Goal: Check status: Check status

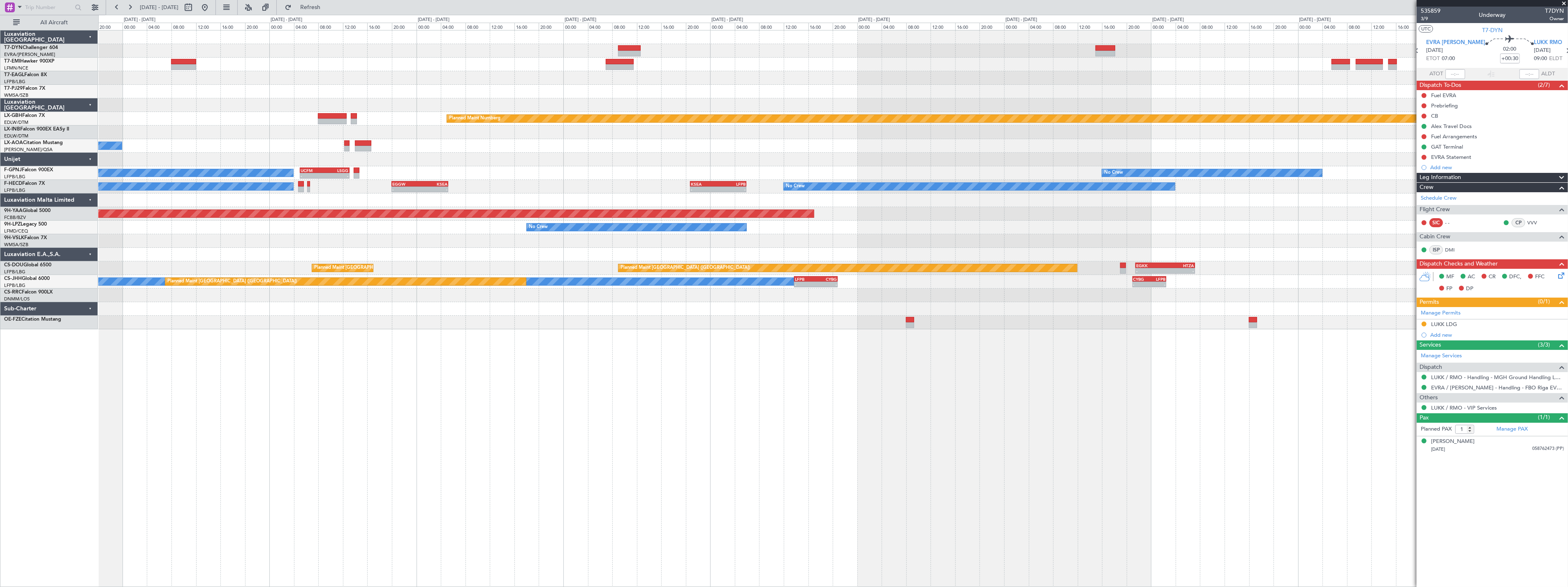
click at [758, 74] on div "Grounded [US_STATE] ([GEOGRAPHIC_DATA]) Planned Maint Nurnberg No Crew [PERSON_…" at bounding box center [833, 180] width 1469 height 299
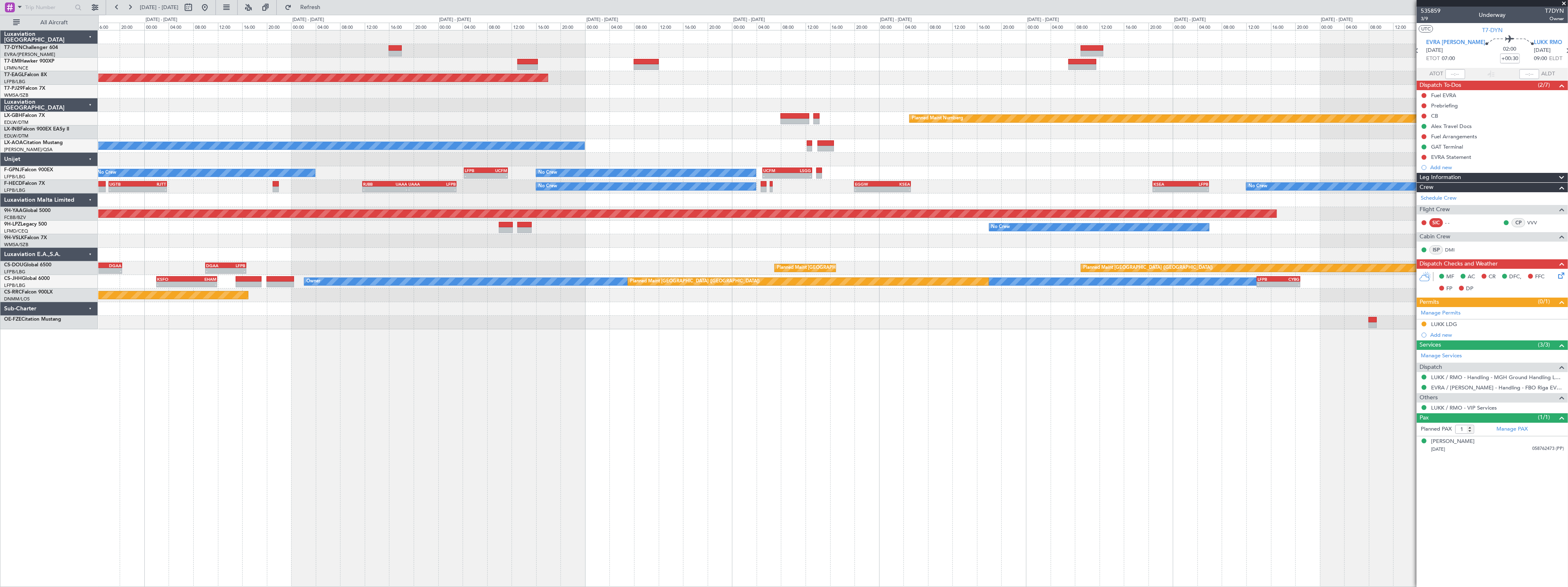
click at [1008, 92] on div "Planned Maint [GEOGRAPHIC_DATA] Grounded [US_STATE] ([GEOGRAPHIC_DATA]) LFPB 07…" at bounding box center [833, 180] width 1469 height 299
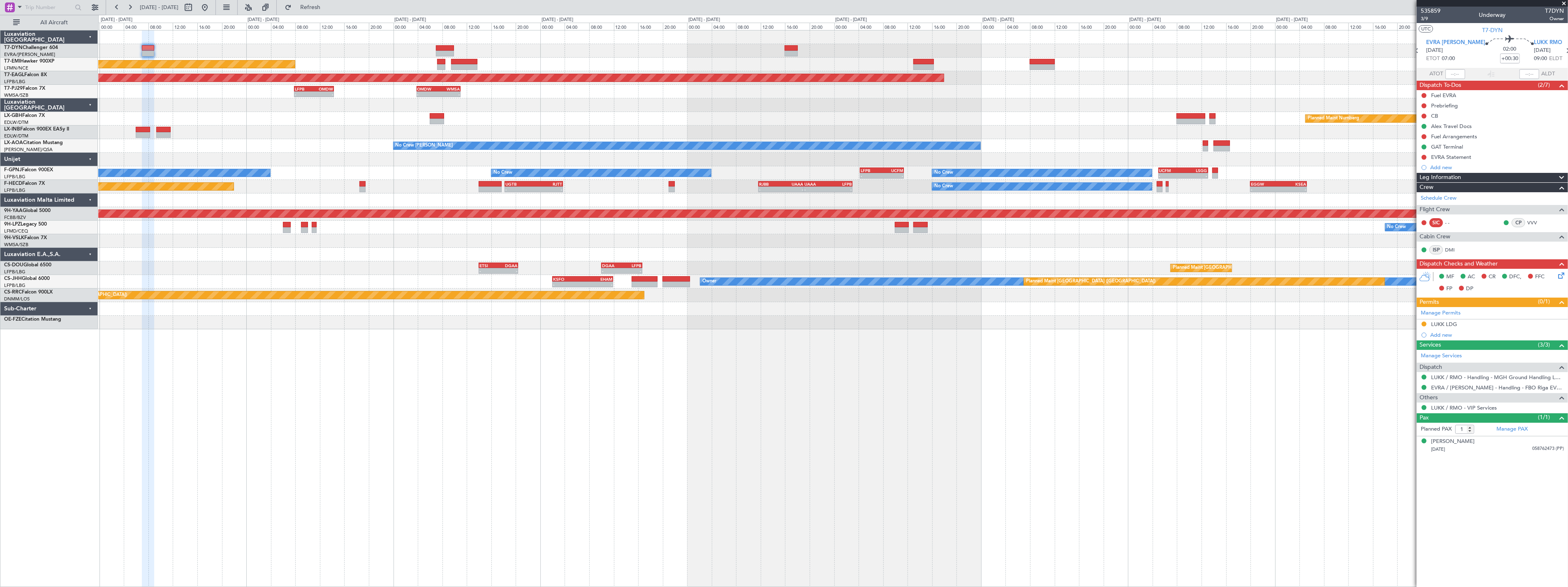
click at [978, 79] on div "Planned Maint [GEOGRAPHIC_DATA] Grounded [US_STATE] ([GEOGRAPHIC_DATA]) - - OMD…" at bounding box center [833, 180] width 1469 height 299
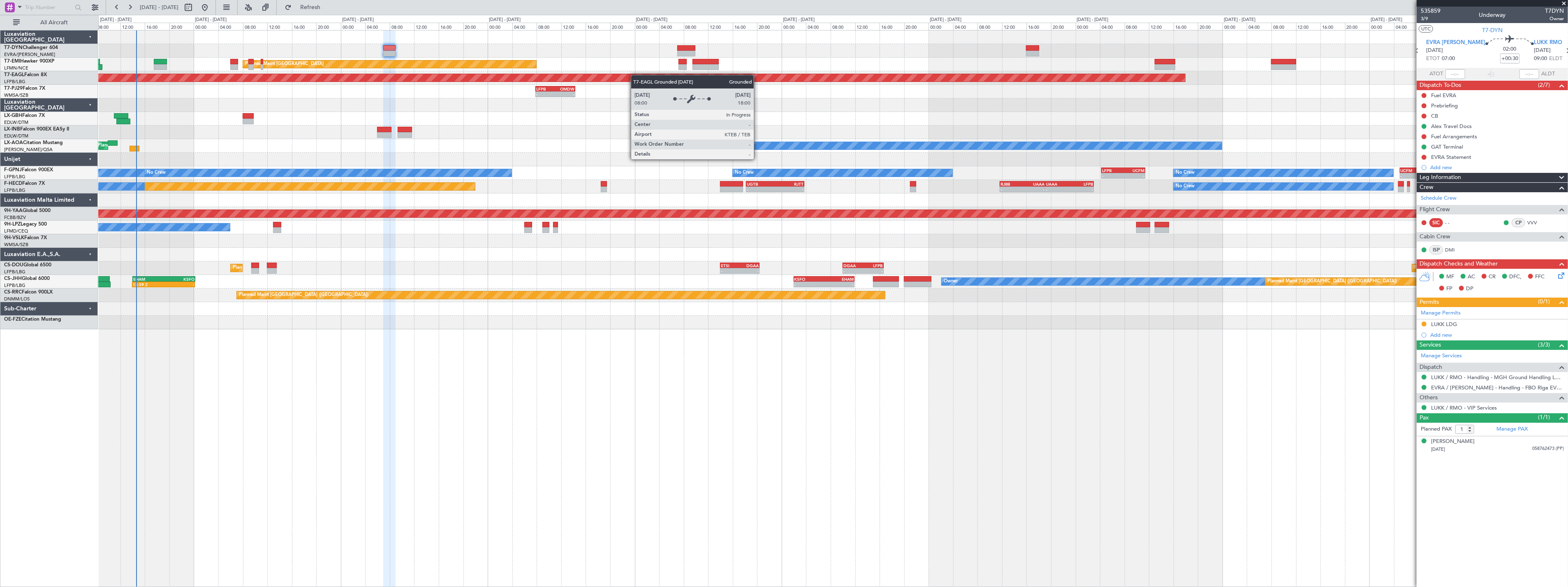
click at [897, 87] on div "Planned Maint [GEOGRAPHIC_DATA] Planned Maint [GEOGRAPHIC_DATA] Grounded [US_ST…" at bounding box center [833, 180] width 1469 height 299
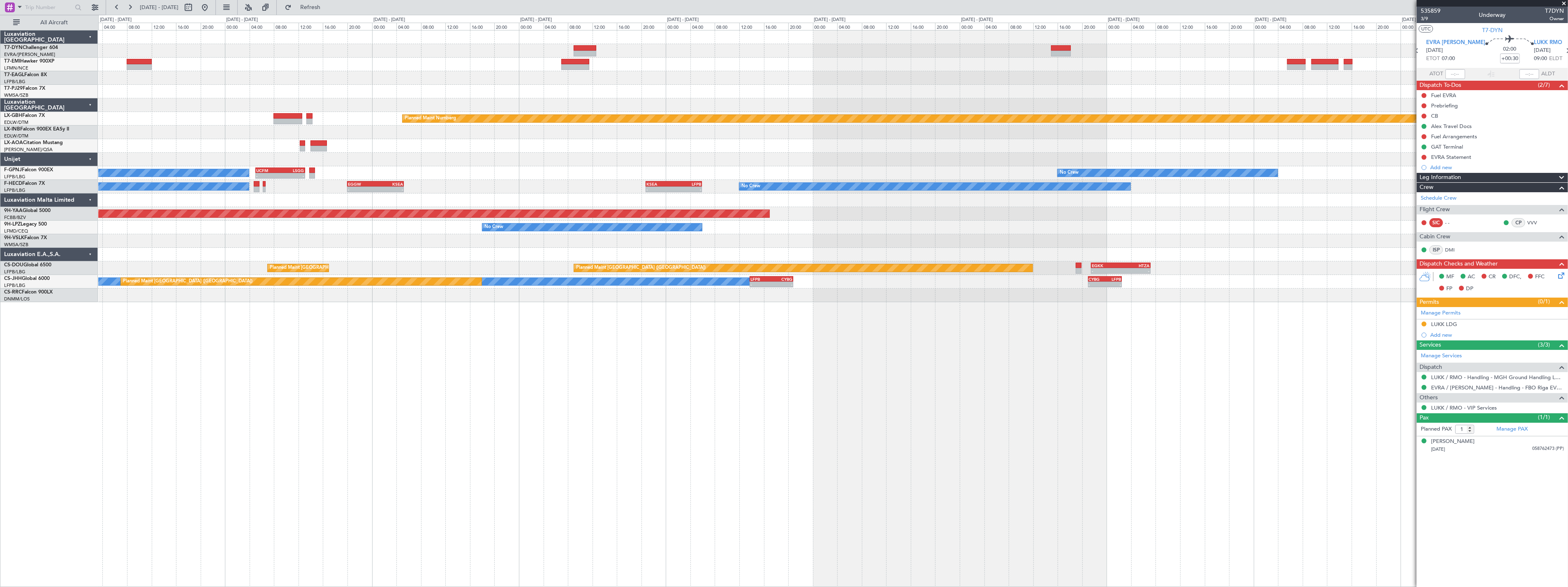
click at [352, 57] on div "Grounded [US_STATE] ([GEOGRAPHIC_DATA]) Planned Maint Nurnberg No Crew Sabadell…" at bounding box center [833, 167] width 1469 height 272
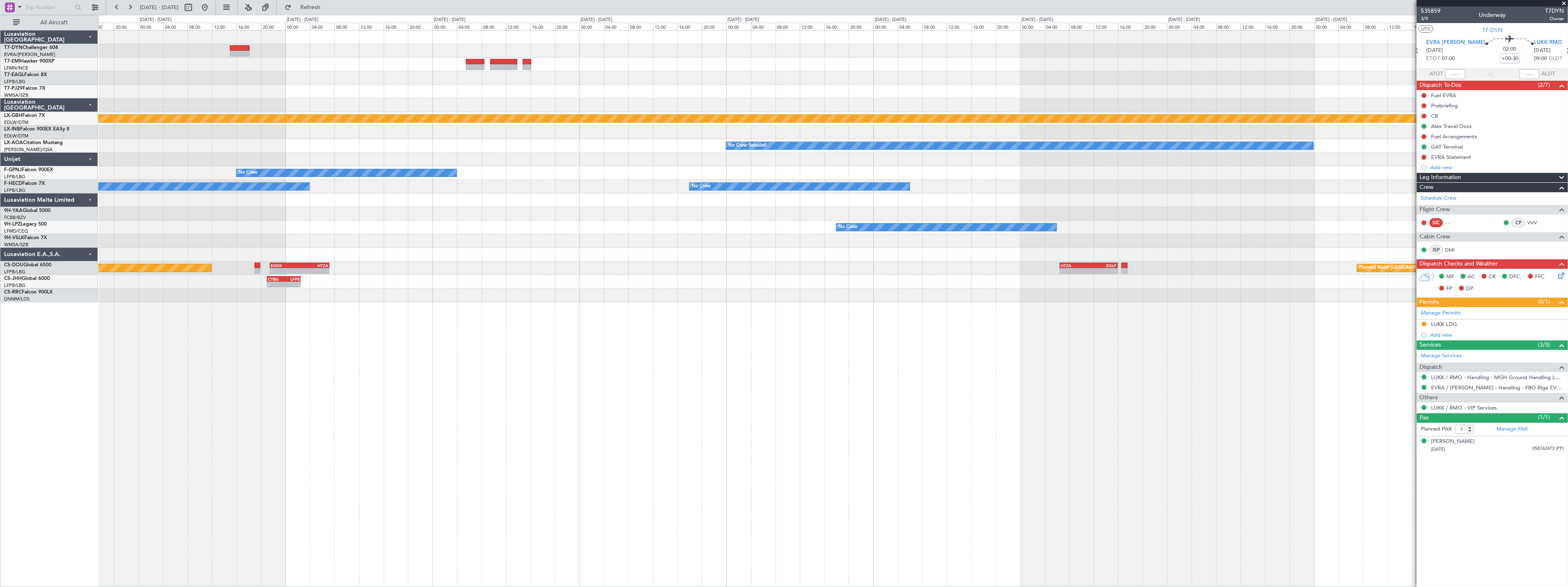
click at [255, 15] on div "Planned Maint Nurnberg No Crew Sabadell No Crew No Crew No Crew - - KSEA 20:45 …" at bounding box center [784, 300] width 1568 height 572
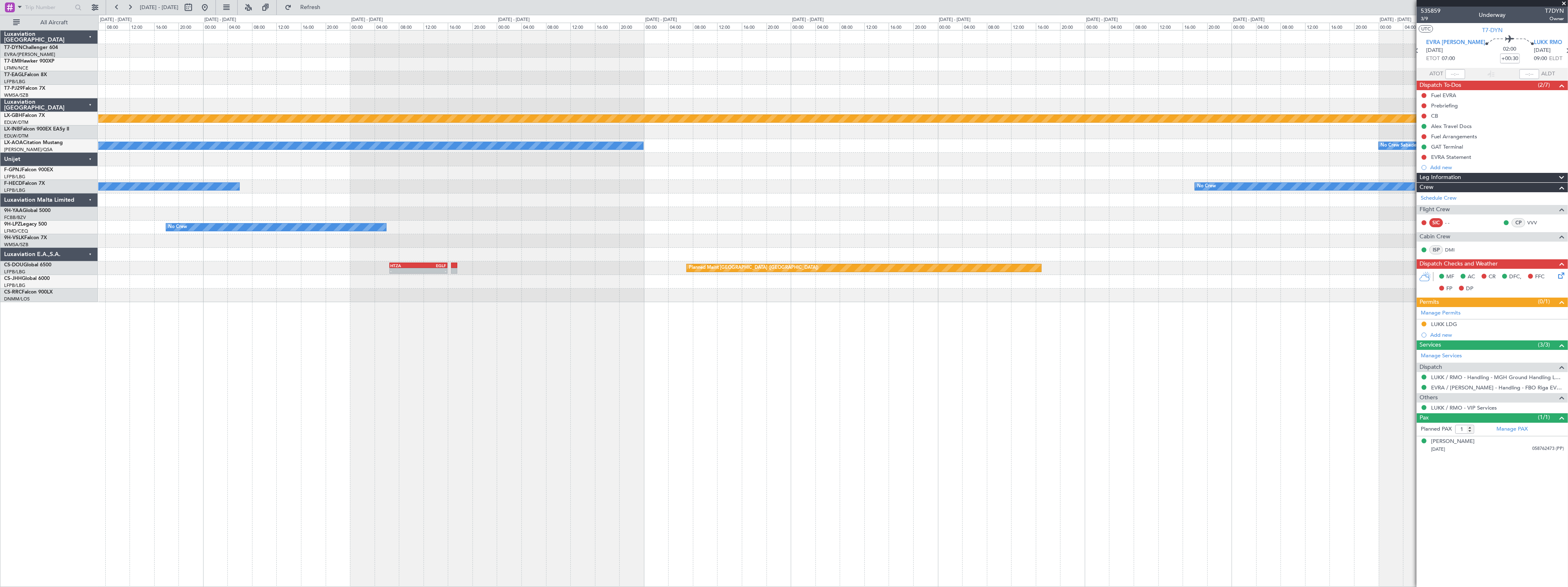
click at [266, 39] on div "Planned Maint Nurnberg No Crew Sabadell No Crew Sabadell No Crew No Crew No Cre…" at bounding box center [833, 167] width 1469 height 272
click at [266, 39] on div at bounding box center [833, 37] width 1469 height 14
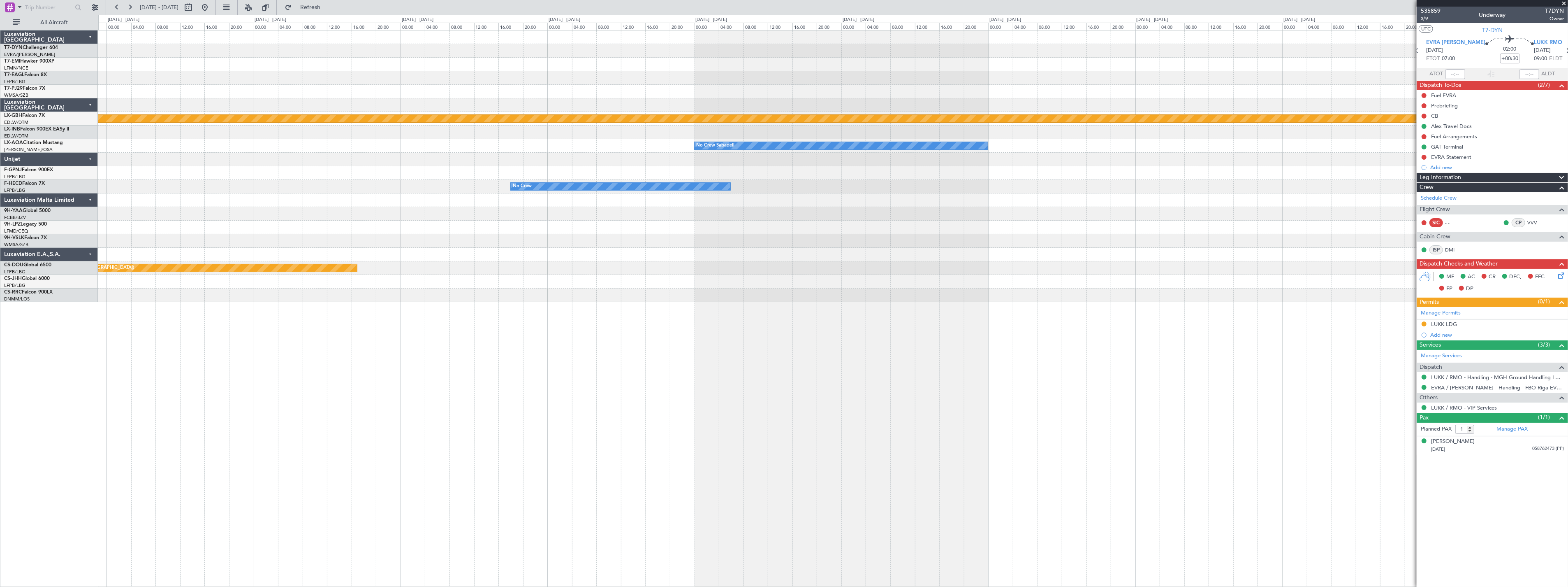
click at [247, 39] on div "Planned Maint Nurnberg No Crew Sabadell No Crew Sabadell No Crew Planned Maint …" at bounding box center [833, 167] width 1469 height 272
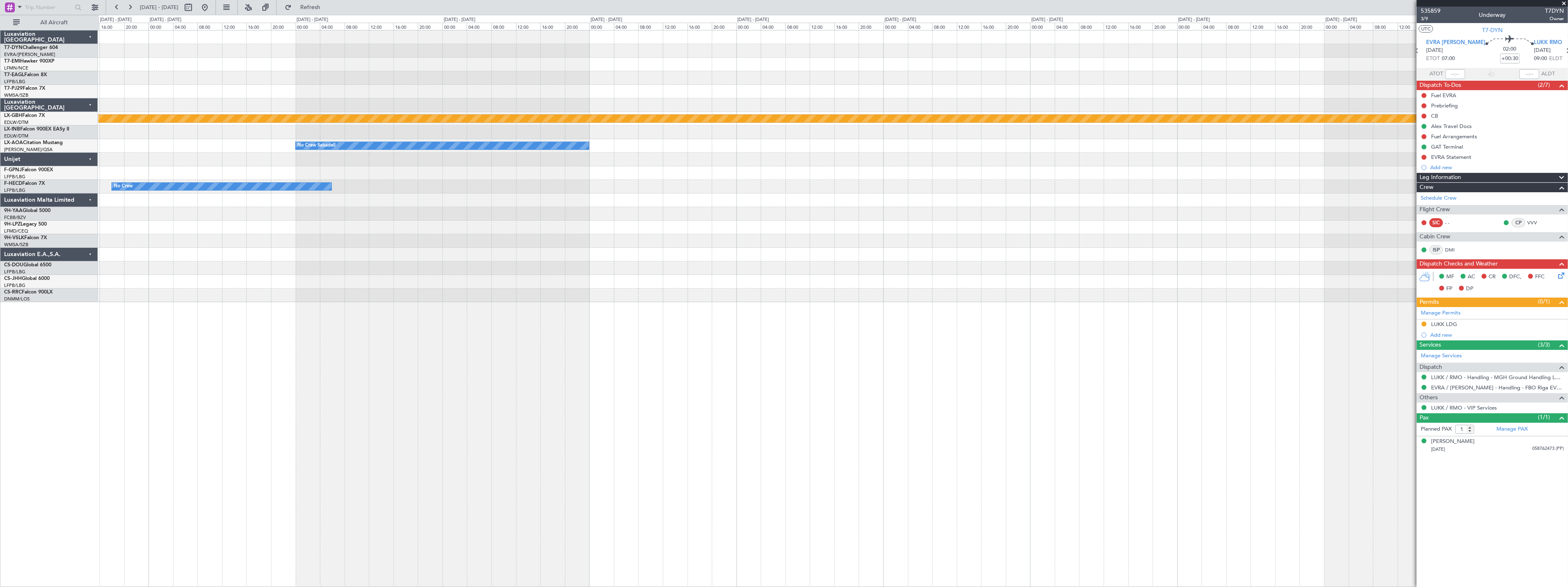
click at [117, 56] on div "Planned Maint Nurnberg No Crew Sabadell No Crew Planned Maint [GEOGRAPHIC_DATA]…" at bounding box center [833, 167] width 1469 height 272
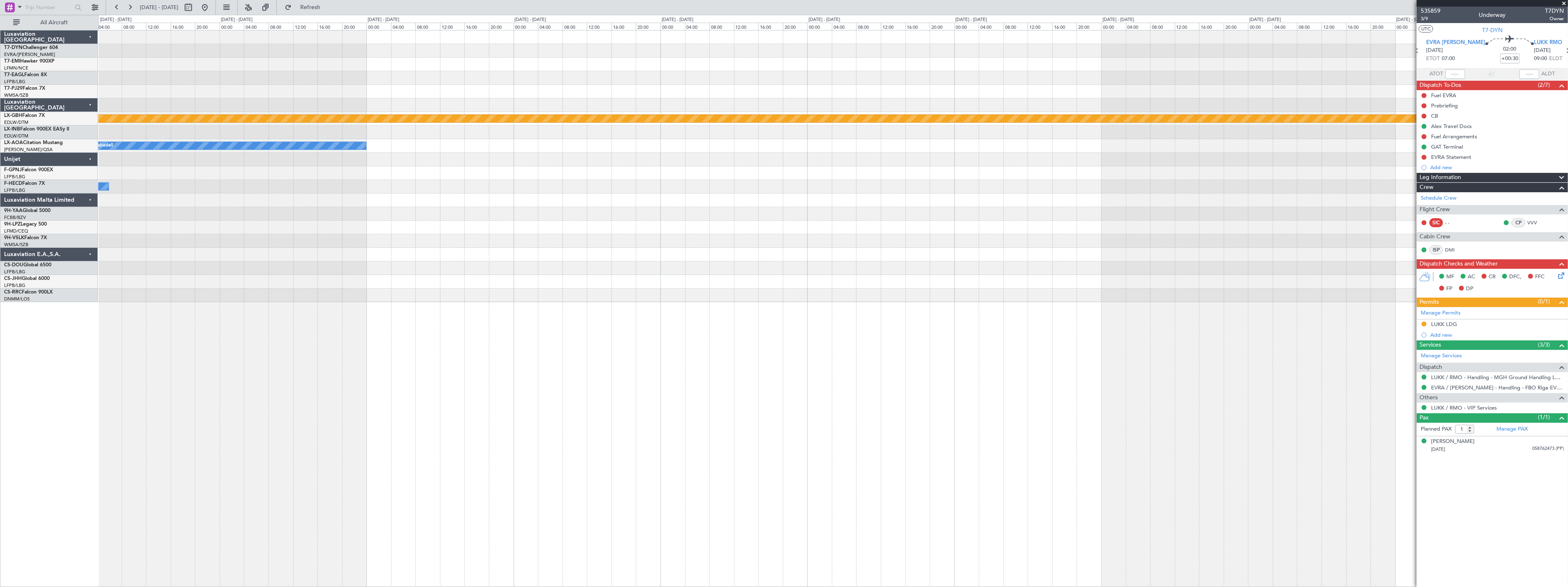
click at [1199, 125] on div "Planned Maint Nurnberg No Crew Sabadell No Crew Planned Maint [GEOGRAPHIC_DATA]…" at bounding box center [833, 167] width 1469 height 272
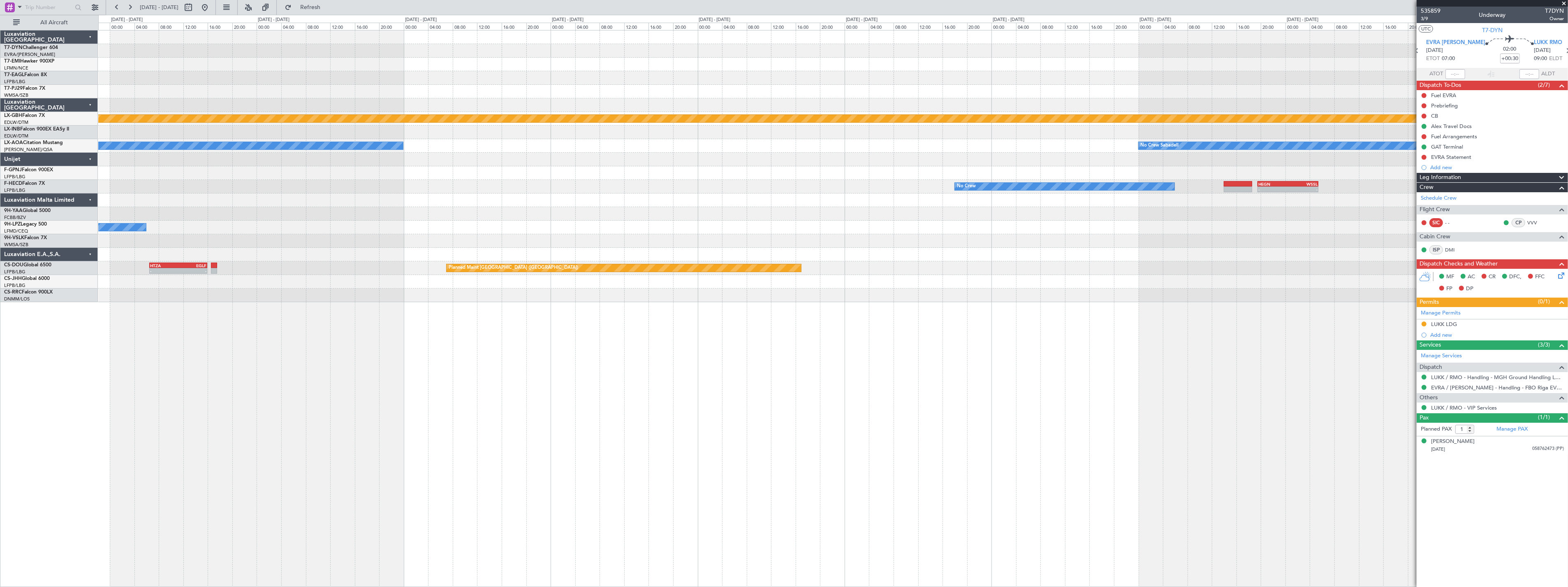
click at [1215, 182] on div "Planned Maint Nurnberg No Crew Sabadell No Crew Sabadell Planned Maint [GEOGRAP…" at bounding box center [833, 167] width 1469 height 272
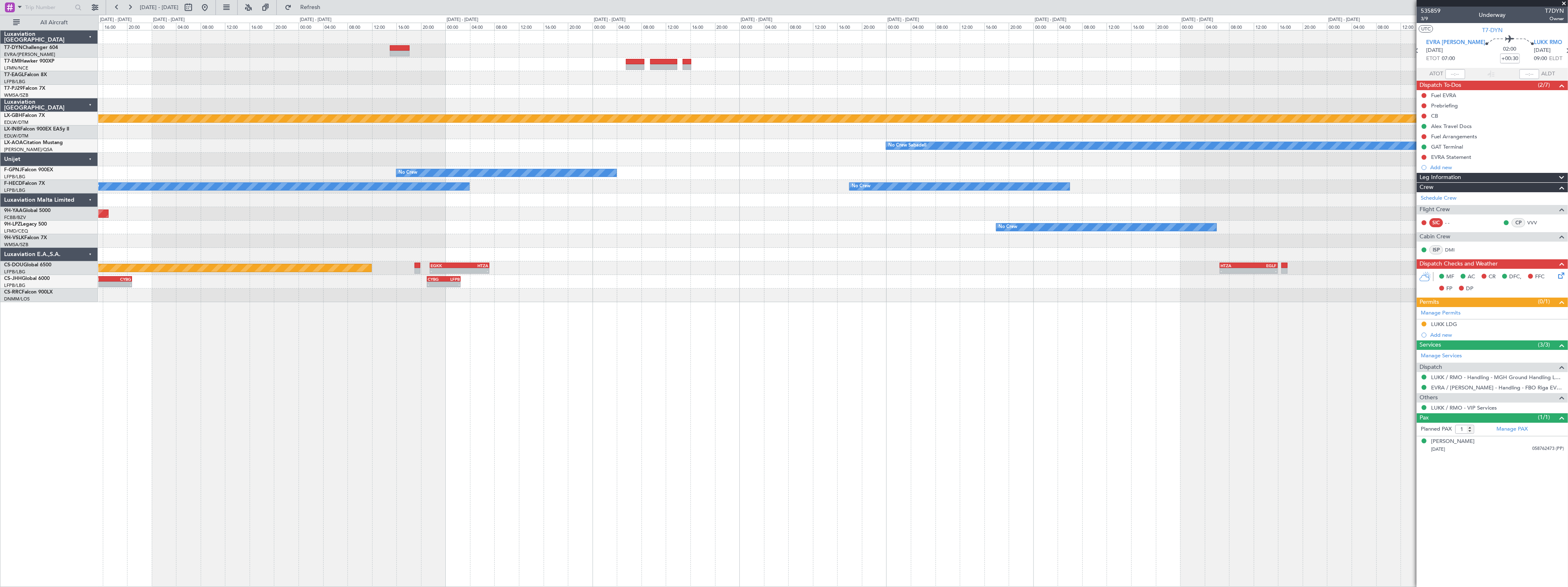
click at [1403, 236] on div "Planned Maint Nurnberg No Crew Sabadell No Crew No Crew No Crew - - KSEA 20:45 …" at bounding box center [833, 167] width 1469 height 272
click at [1411, 253] on div "Planned Maint Nurnberg No Crew Sabadell No Crew No Crew No Crew - - KSEA 20:45 …" at bounding box center [833, 167] width 1469 height 272
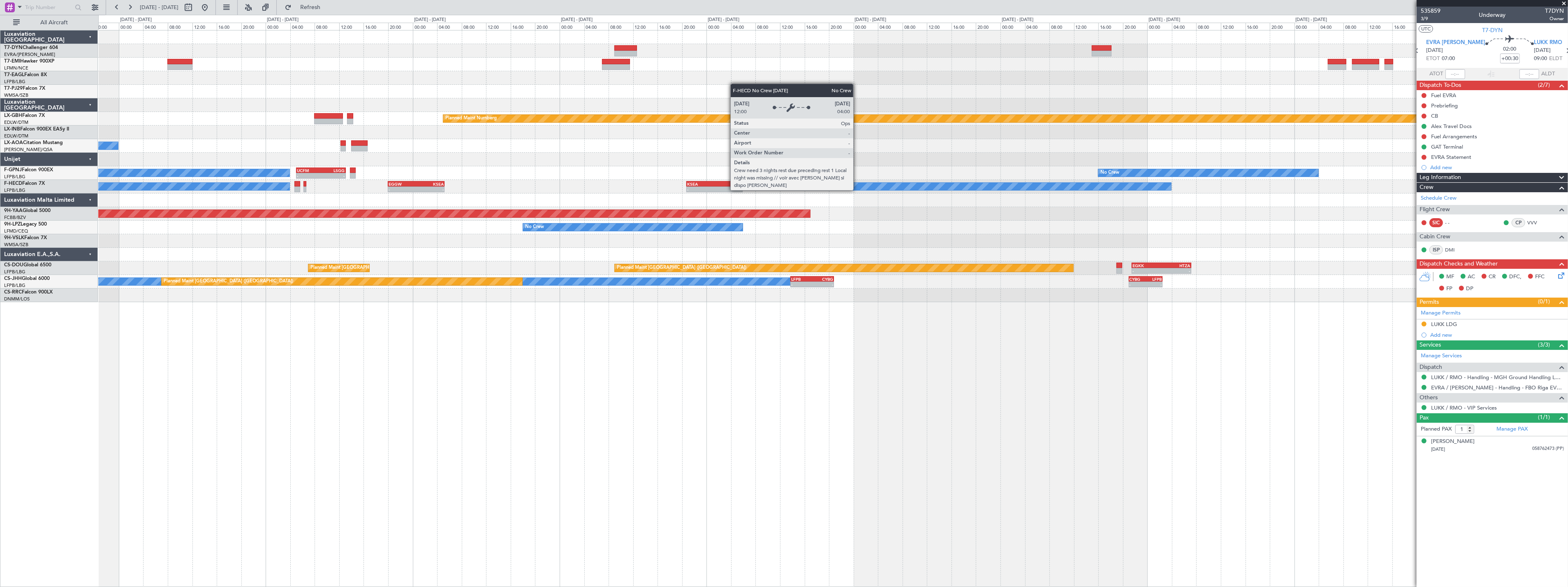
click at [1196, 249] on div "Grounded [US_STATE] ([GEOGRAPHIC_DATA]) Planned Maint Nurnberg No Crew [PERSON_…" at bounding box center [833, 167] width 1469 height 272
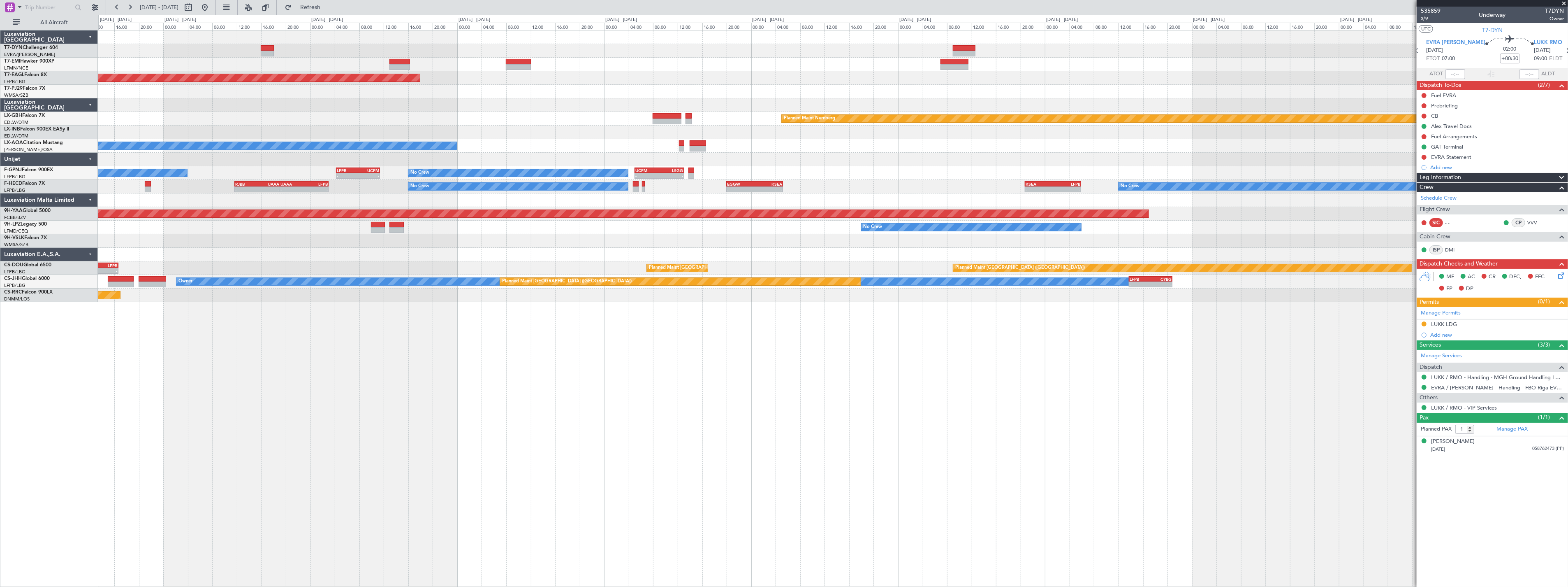
click at [936, 238] on div "Planned Maint [GEOGRAPHIC_DATA] Grounded [US_STATE] ([GEOGRAPHIC_DATA]) OMDW 03…" at bounding box center [833, 167] width 1469 height 272
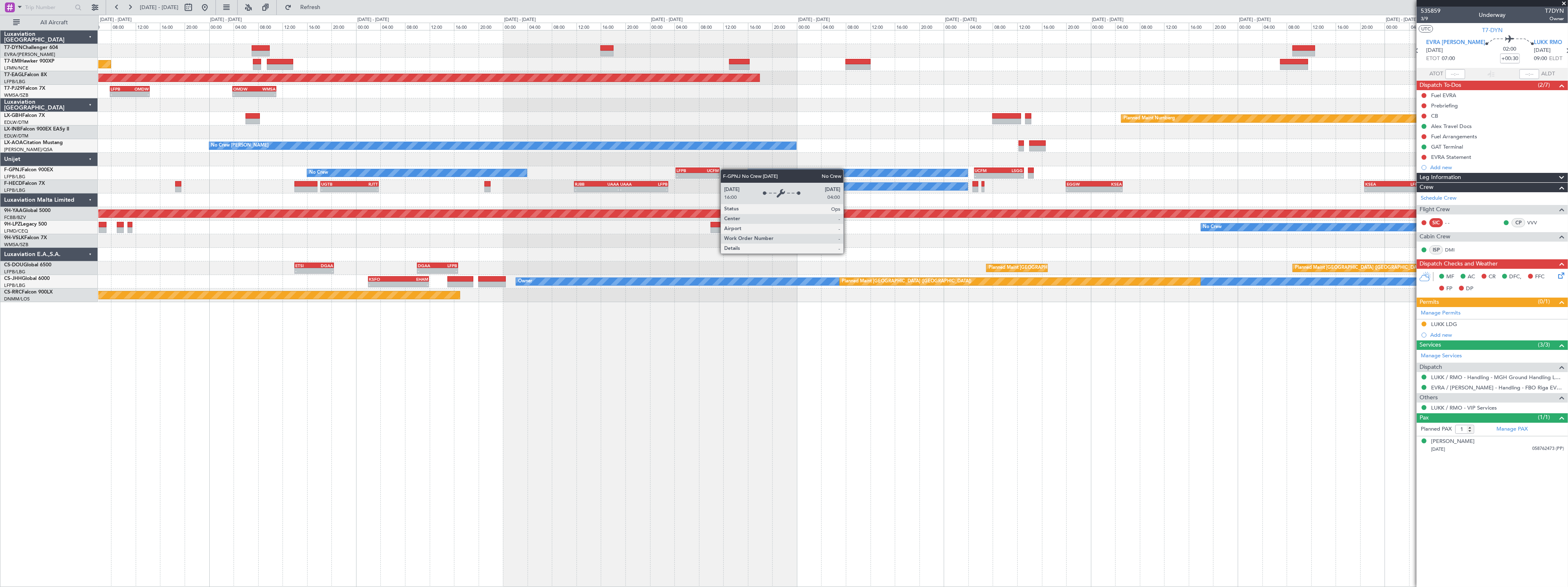
click at [885, 180] on div "Planned Maint [GEOGRAPHIC_DATA] Grounded [US_STATE] ([GEOGRAPHIC_DATA]) OMDW 03…" at bounding box center [833, 167] width 1469 height 272
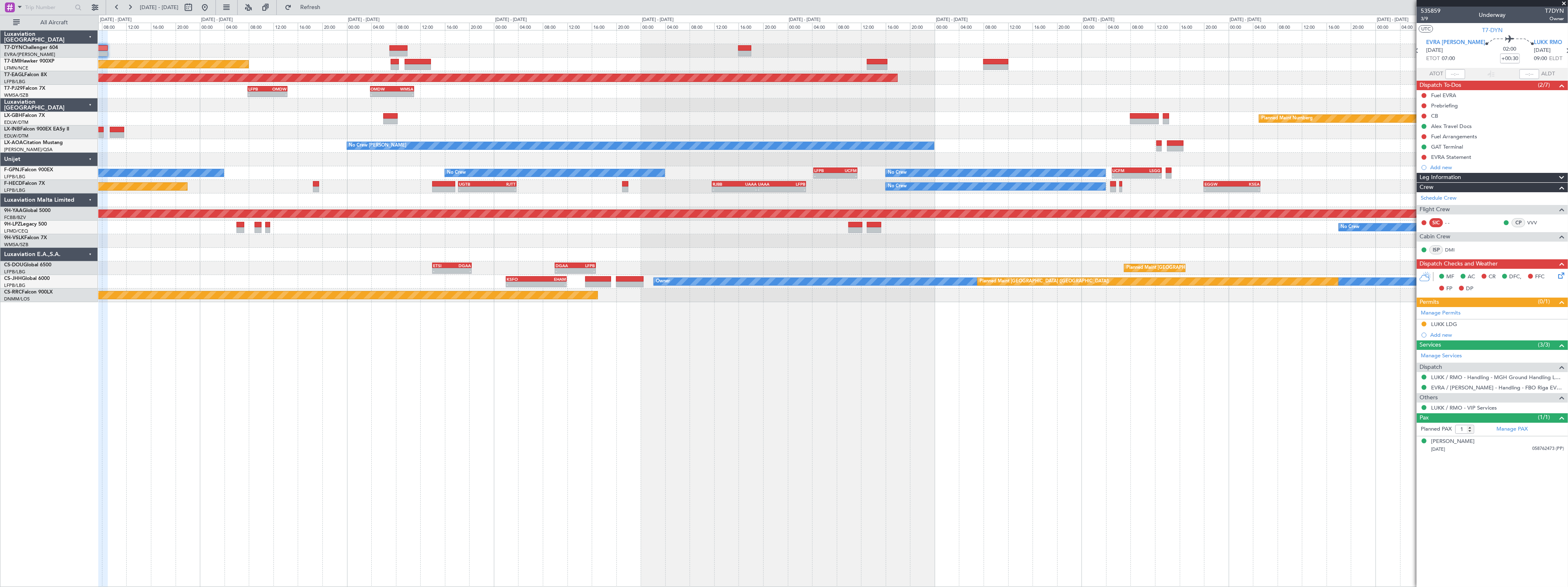
click at [879, 198] on div "Planned Maint [GEOGRAPHIC_DATA] Grounded [US_STATE] ([GEOGRAPHIC_DATA]) OMDW 03…" at bounding box center [833, 167] width 1469 height 272
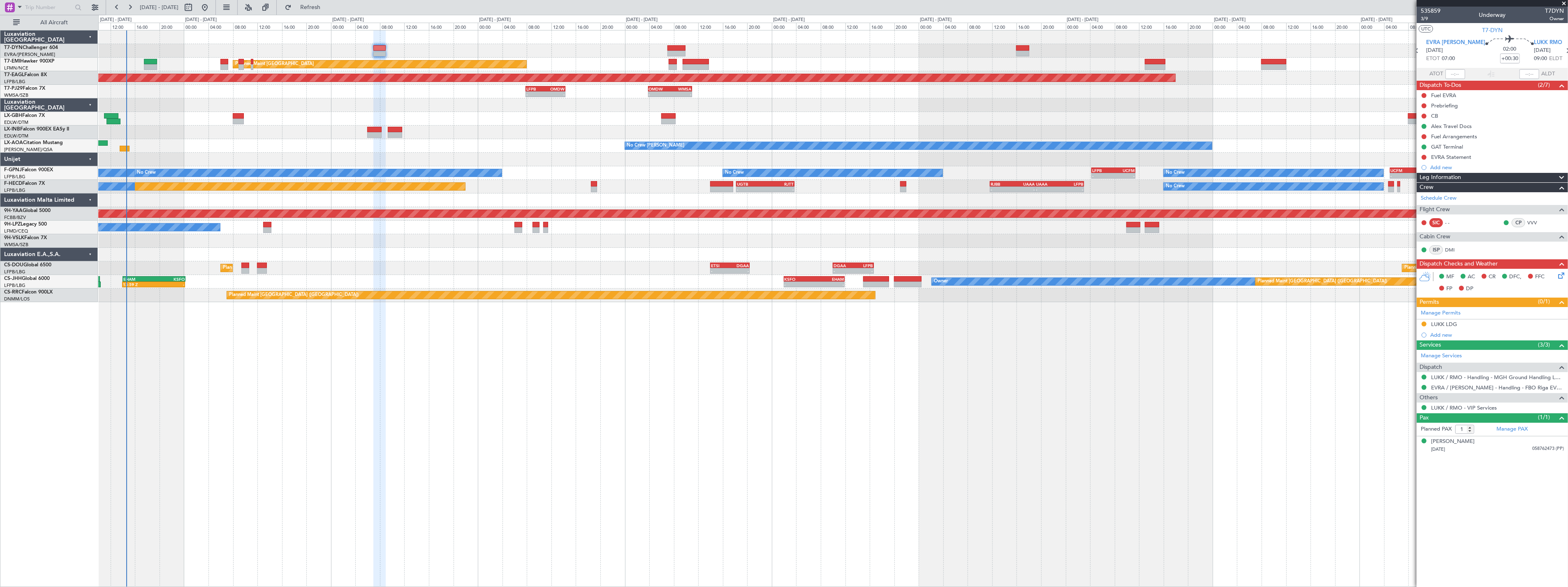
click at [679, 167] on div "UCFM 05:00 Z LSGG 13:05 Z - - No Crew - - LFPB 04:15 Z UCFM 11:25 Z No Crew No …" at bounding box center [833, 173] width 1469 height 14
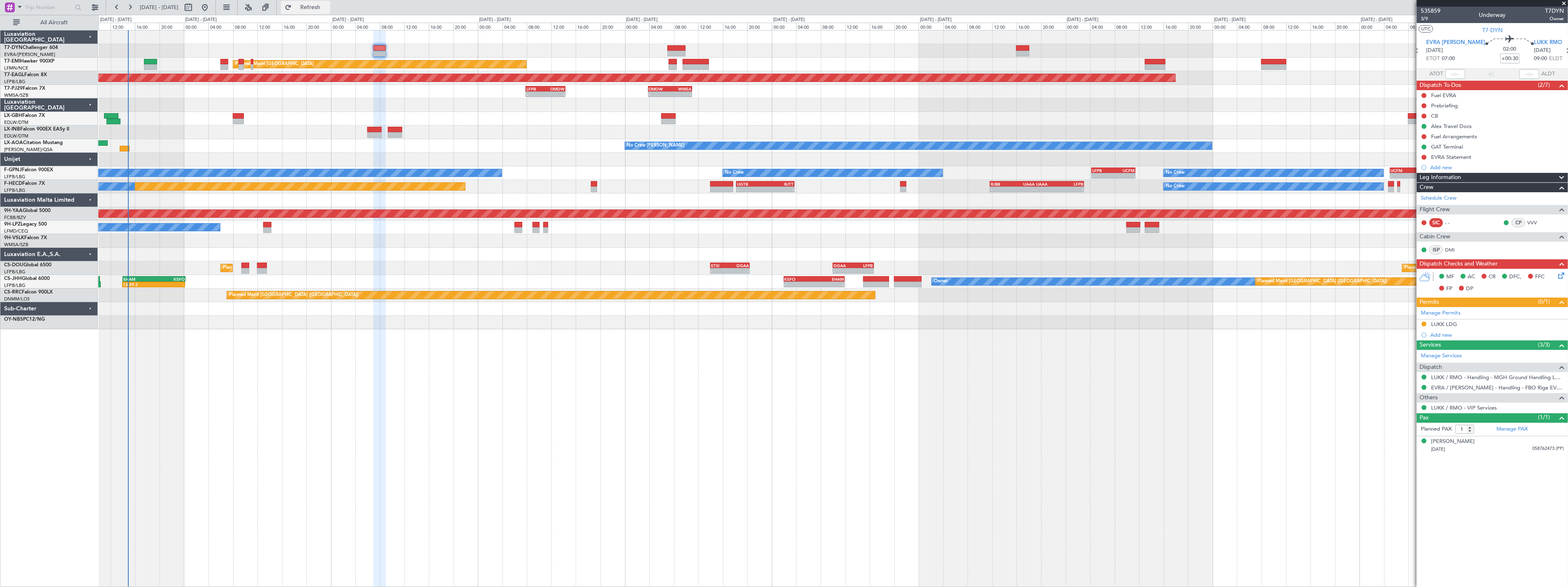
click at [318, 11] on button "Refresh" at bounding box center [305, 7] width 49 height 13
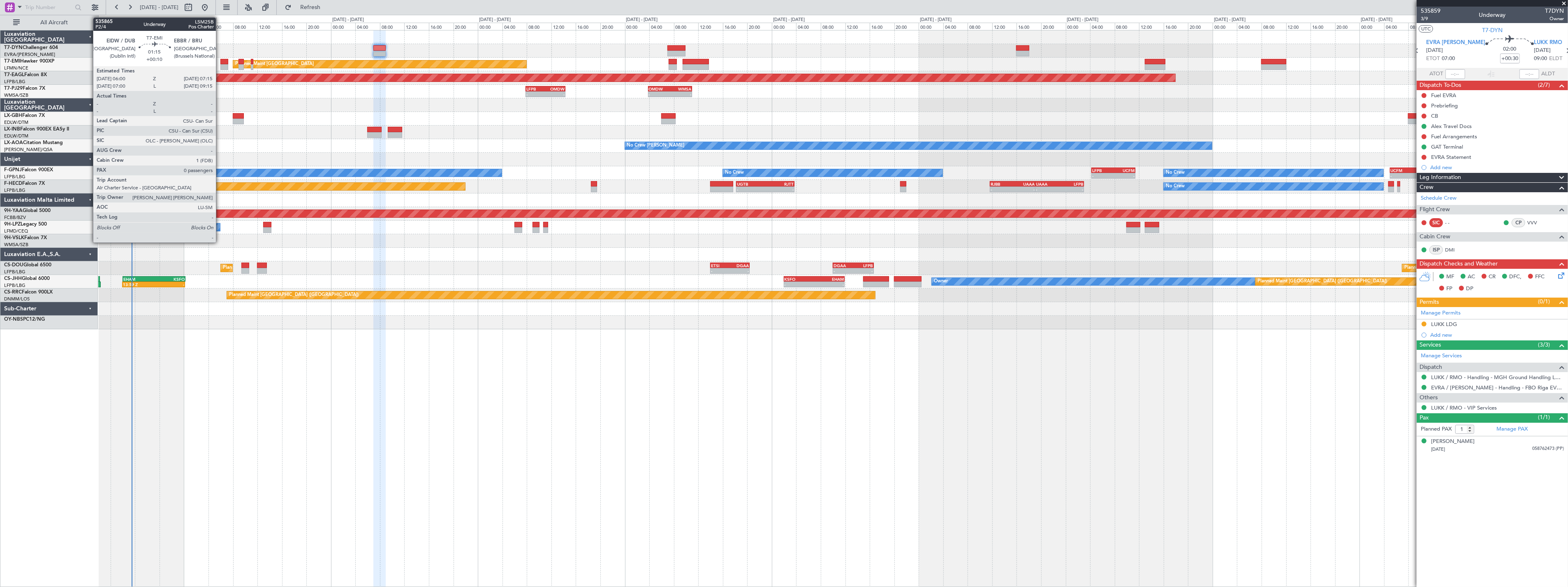
click at [220, 60] on div at bounding box center [224, 61] width 7 height 6
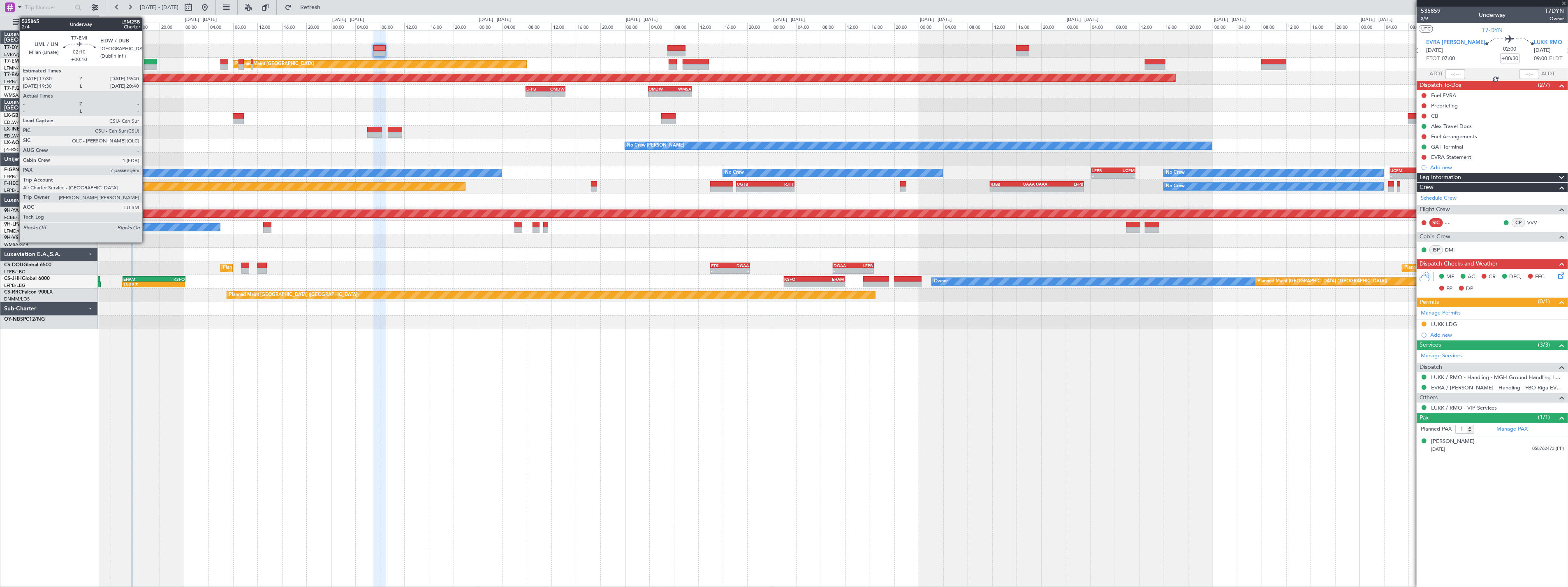
click at [146, 60] on div at bounding box center [151, 61] width 14 height 6
type input "+00:10"
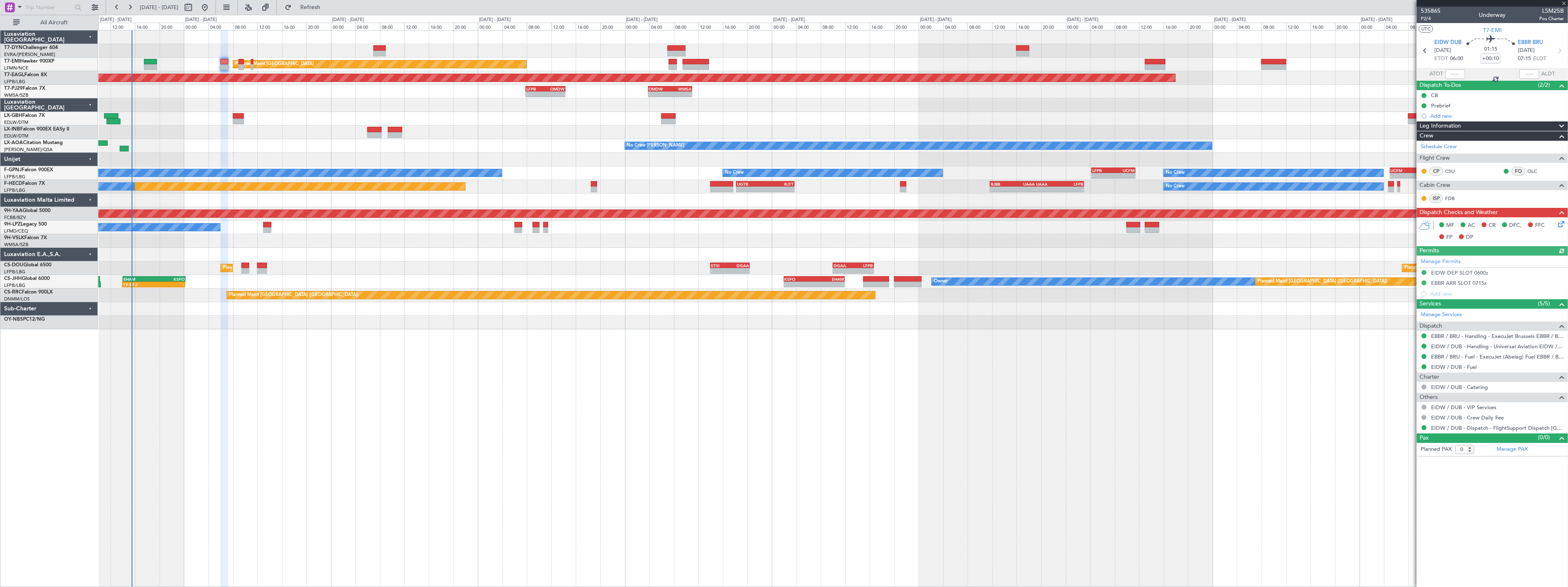
type input "7"
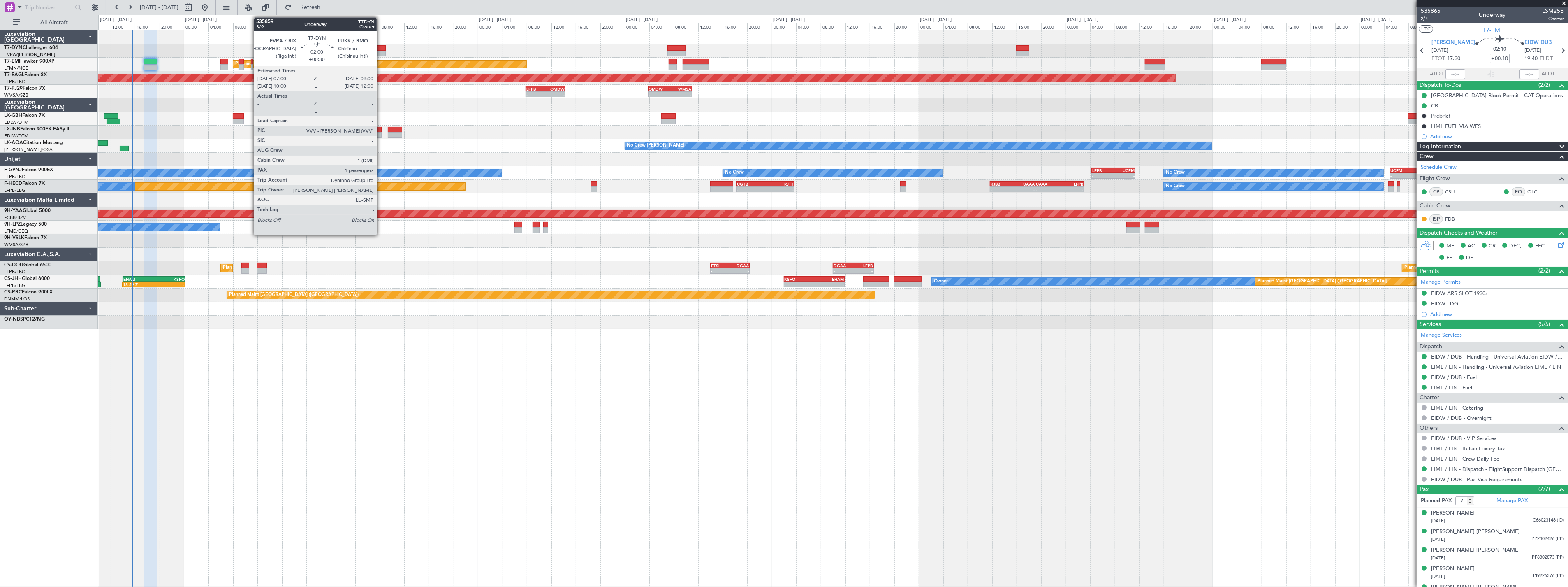
click at [380, 46] on div at bounding box center [379, 48] width 12 height 6
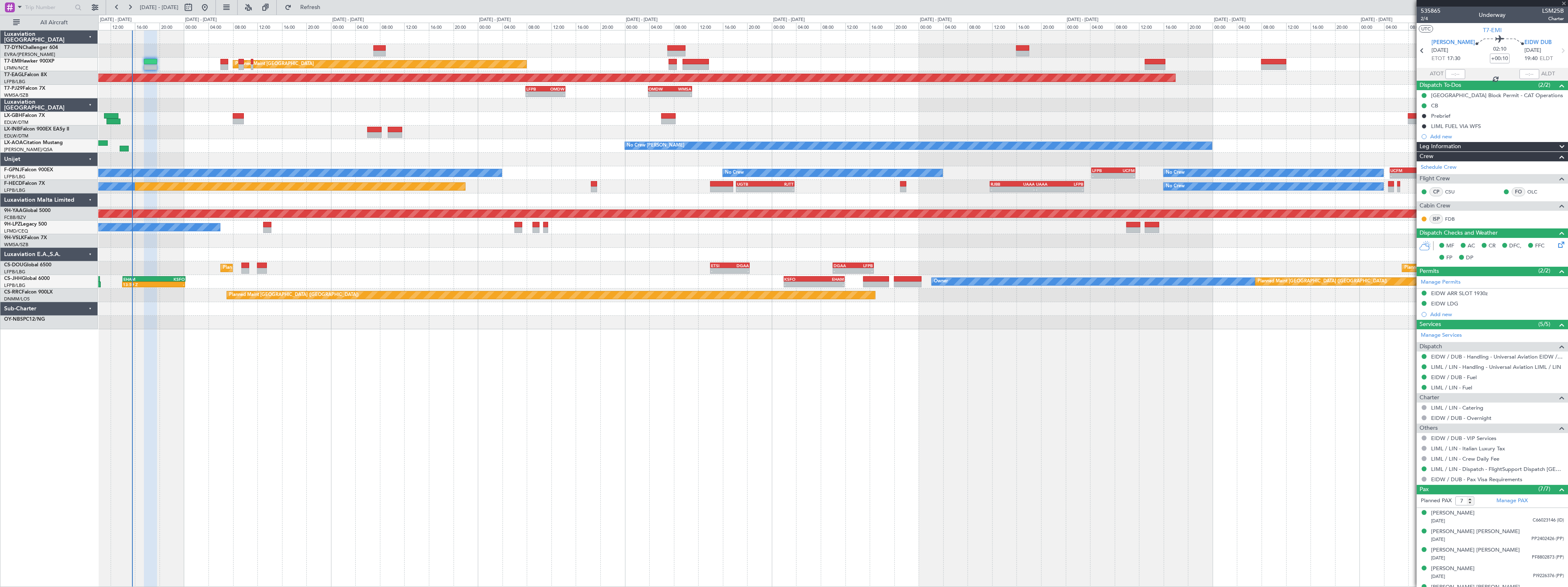
type input "+00:30"
type input "1"
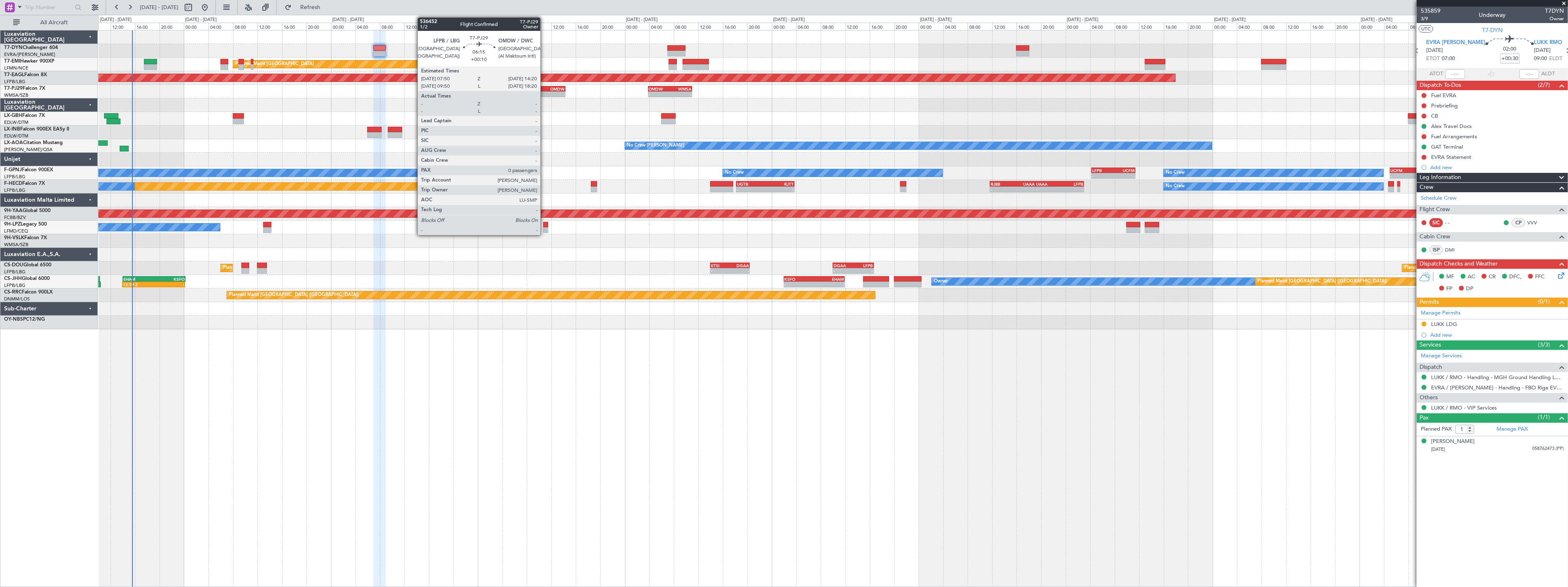
click at [544, 89] on div "LFPB" at bounding box center [536, 88] width 20 height 5
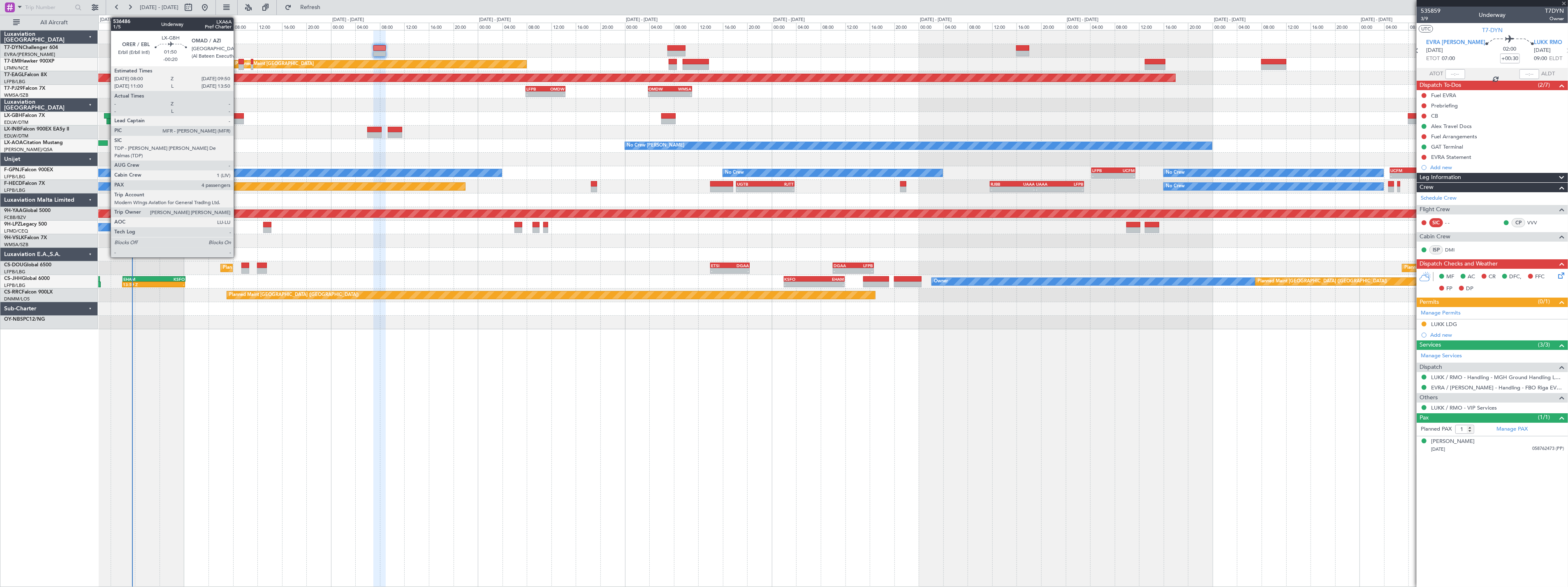
type input "+00:10"
type input "0"
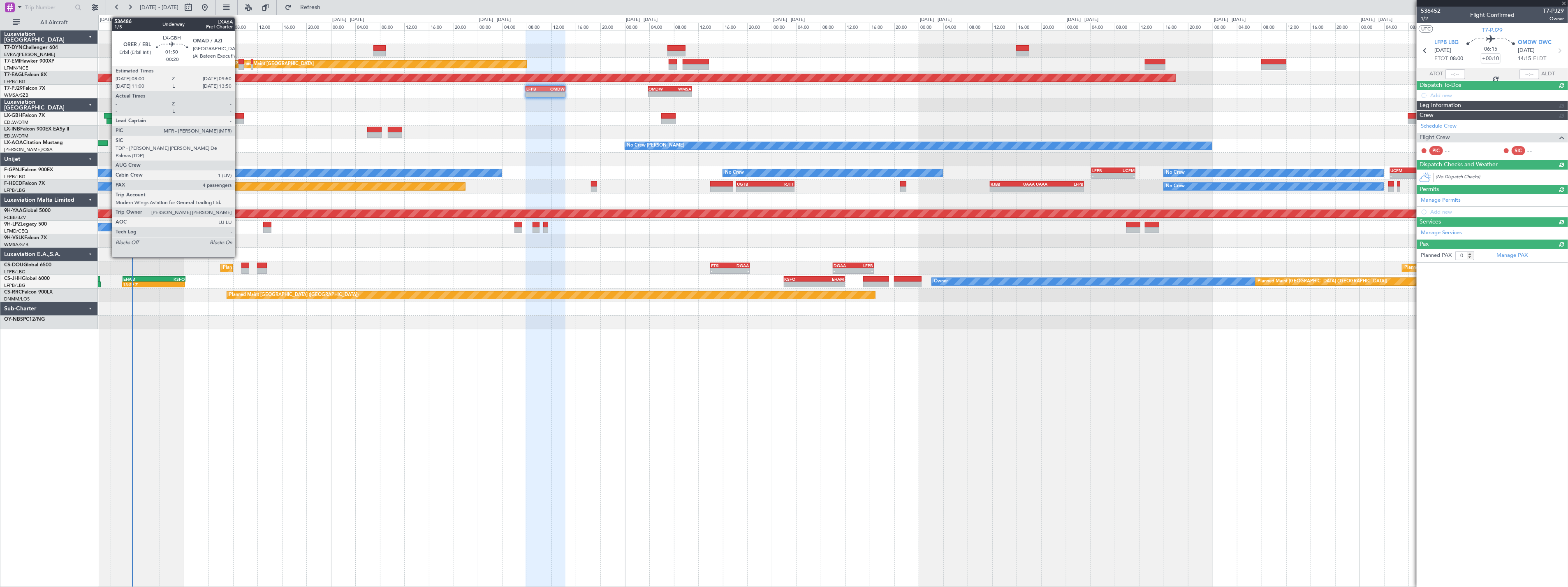
click at [239, 120] on div at bounding box center [238, 121] width 11 height 6
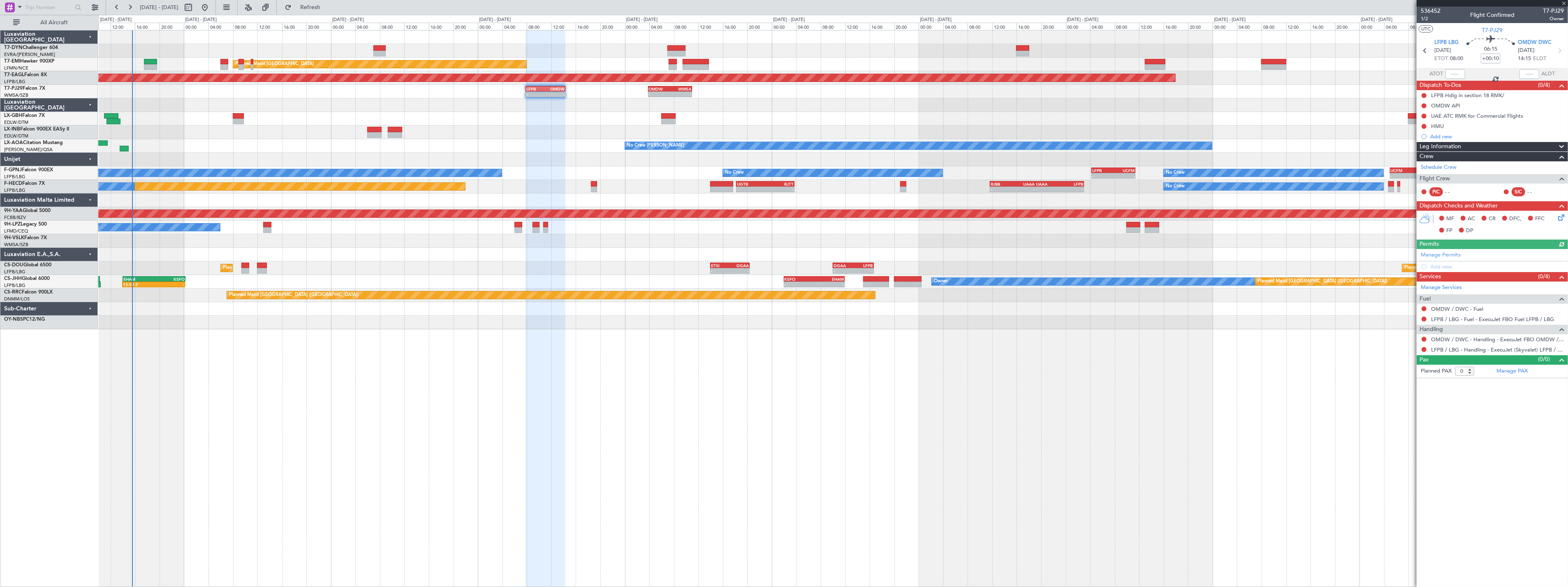
type input "-00:20"
type input "4"
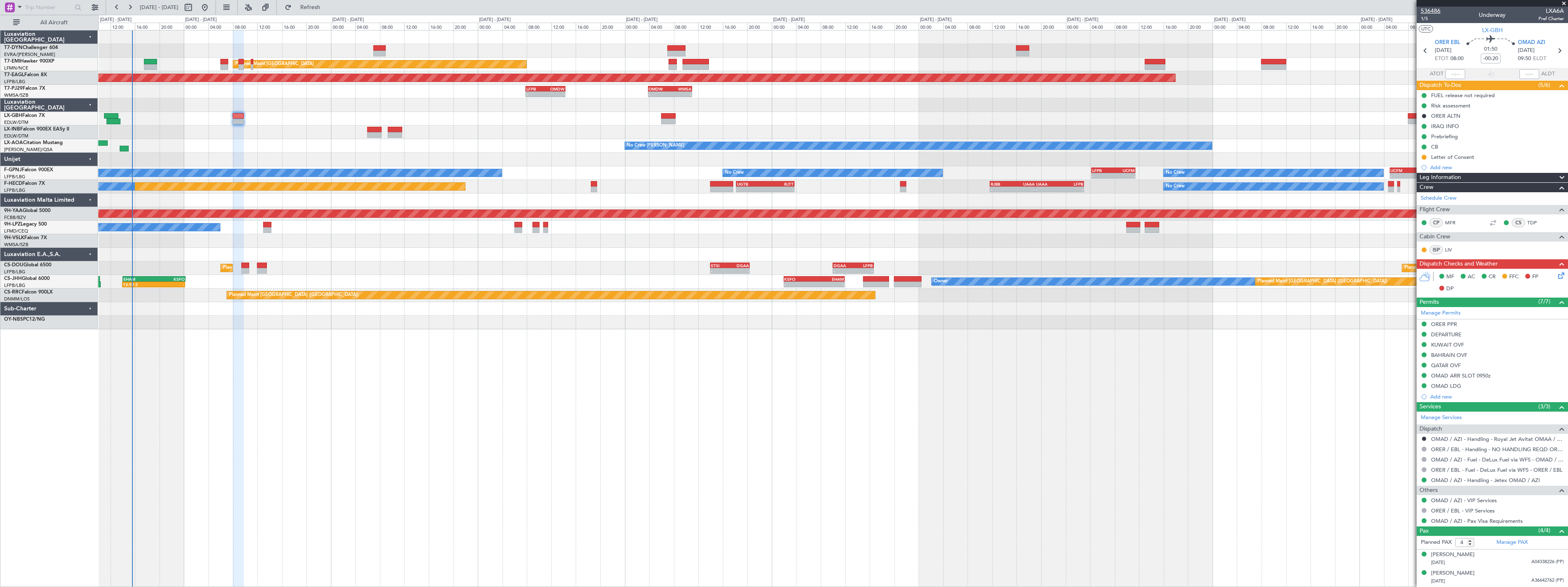
click at [1427, 13] on span "536486" at bounding box center [1430, 10] width 20 height 8
click at [327, 8] on span "Refresh" at bounding box center [310, 7] width 34 height 6
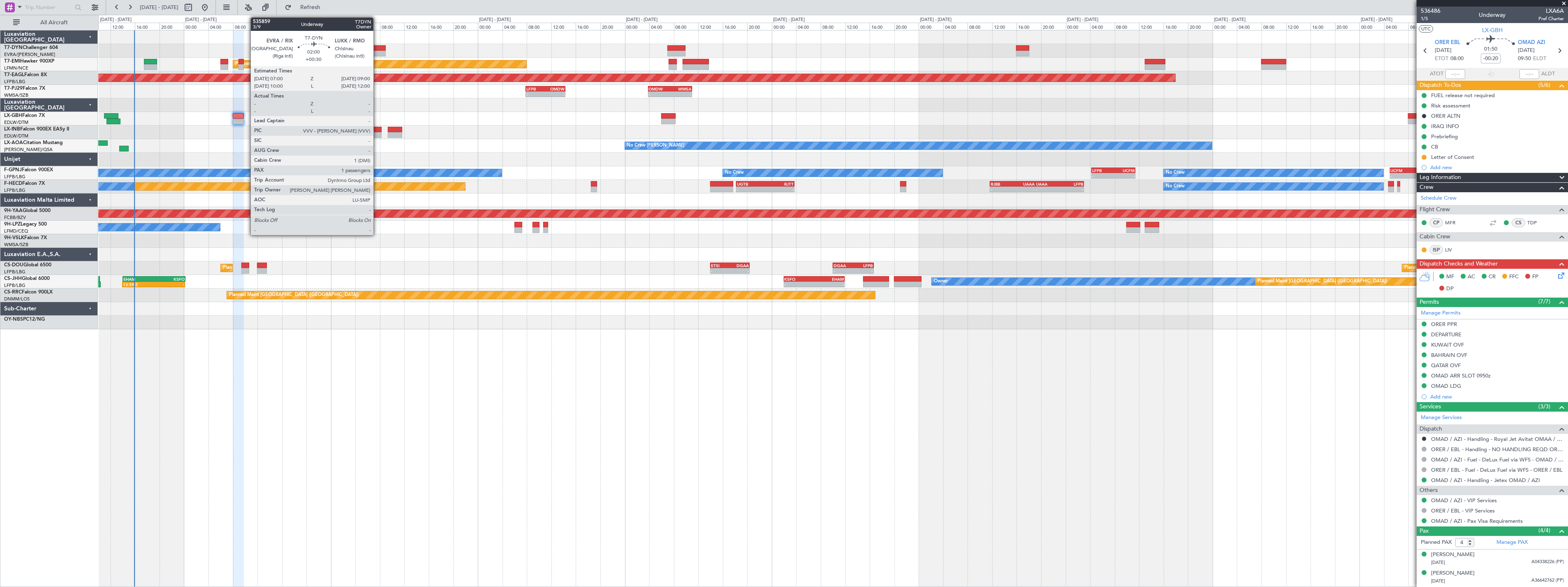
click at [378, 47] on div at bounding box center [379, 48] width 12 height 6
